Goal: Task Accomplishment & Management: Complete application form

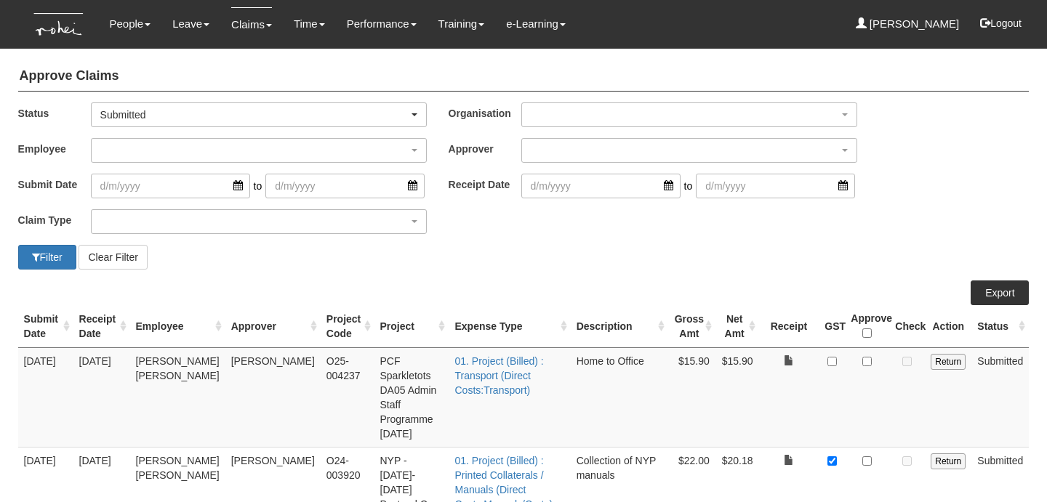
select select "50"
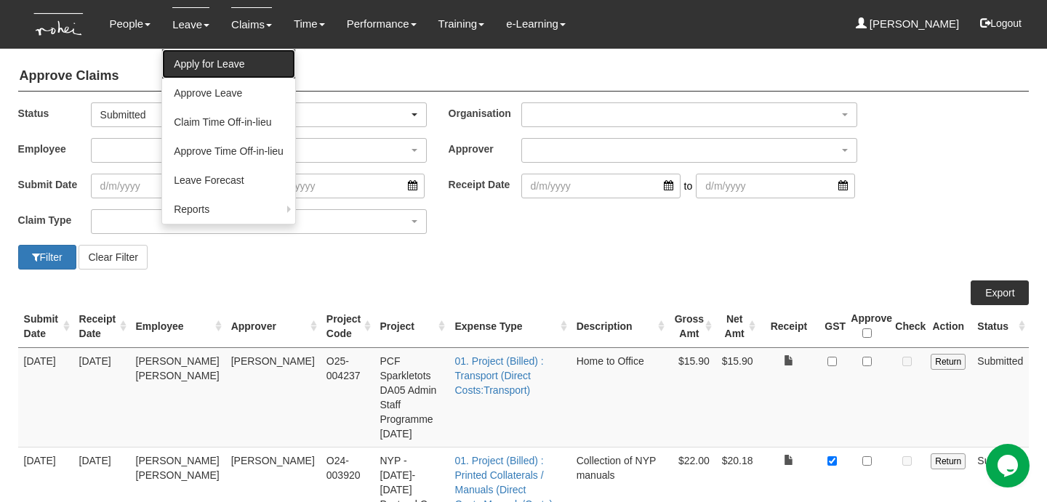
click at [202, 73] on link "Apply for Leave" at bounding box center [228, 63] width 133 height 29
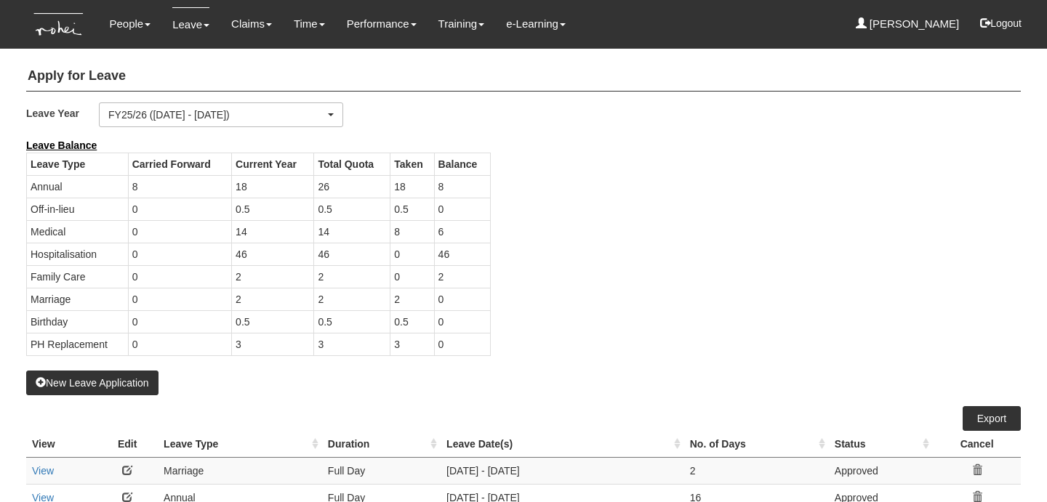
select select "50"
click at [96, 378] on button "New Leave Application" at bounding box center [92, 383] width 132 height 25
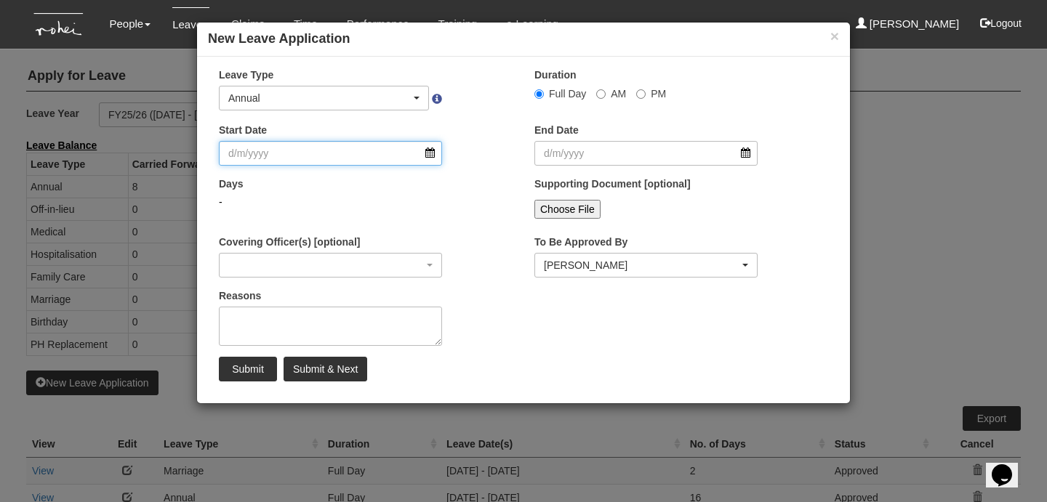
click at [378, 153] on input "Start Date" at bounding box center [330, 153] width 223 height 25
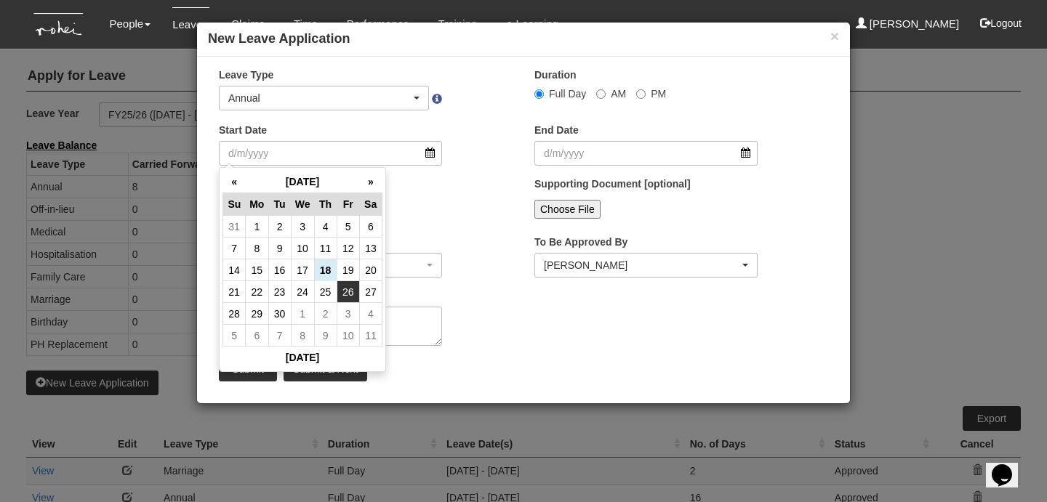
click at [354, 289] on td "26" at bounding box center [348, 292] width 23 height 22
type input "[DATE]"
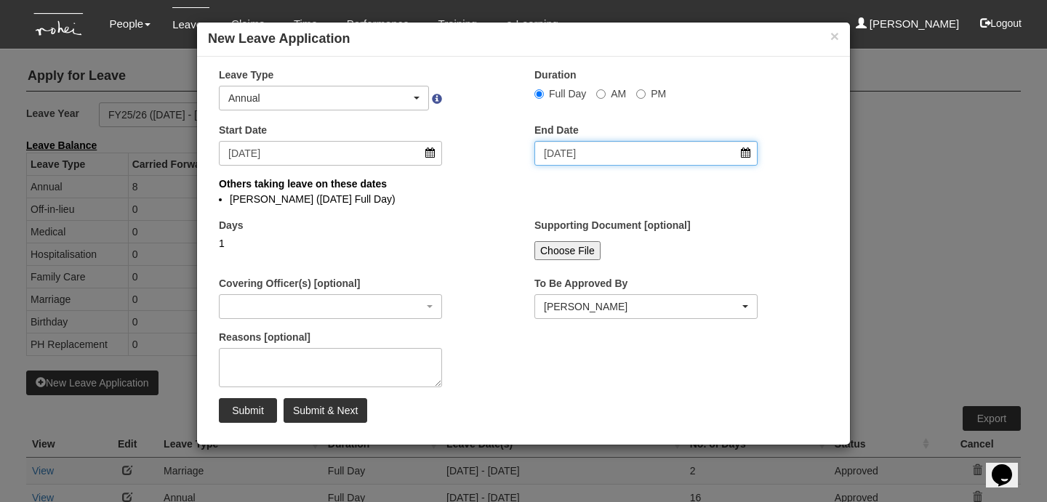
click at [635, 156] on input "[DATE]" at bounding box center [645, 153] width 223 height 25
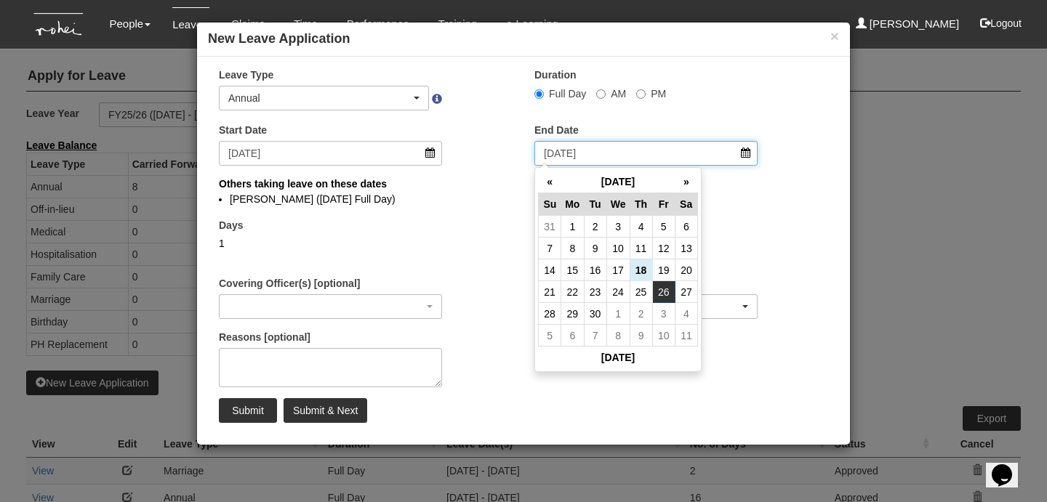
select select
click at [688, 182] on th "»" at bounding box center [686, 182] width 23 height 23
click at [670, 270] on td "17" at bounding box center [663, 271] width 23 height 22
type input "[DATE]"
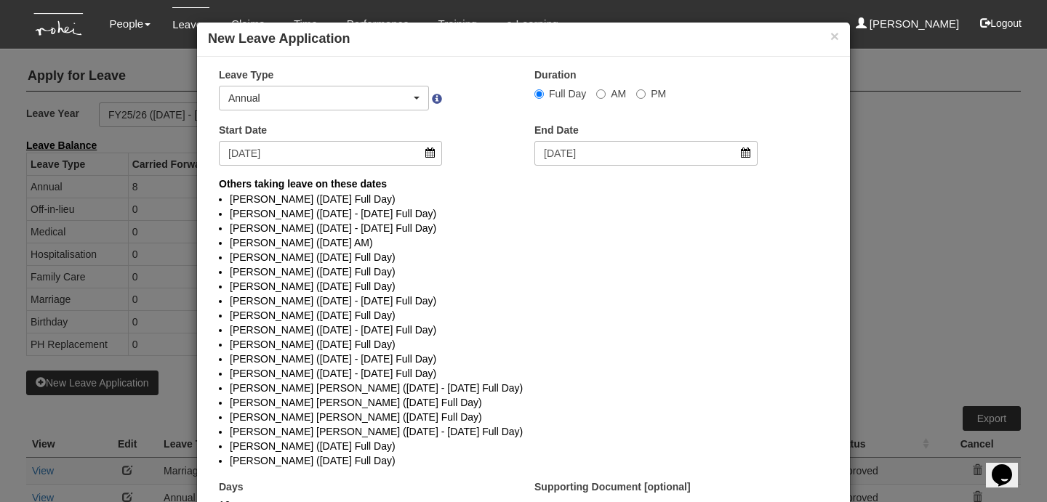
select select
click at [833, 37] on button "×" at bounding box center [834, 35] width 9 height 15
